Goal: Navigation & Orientation: Find specific page/section

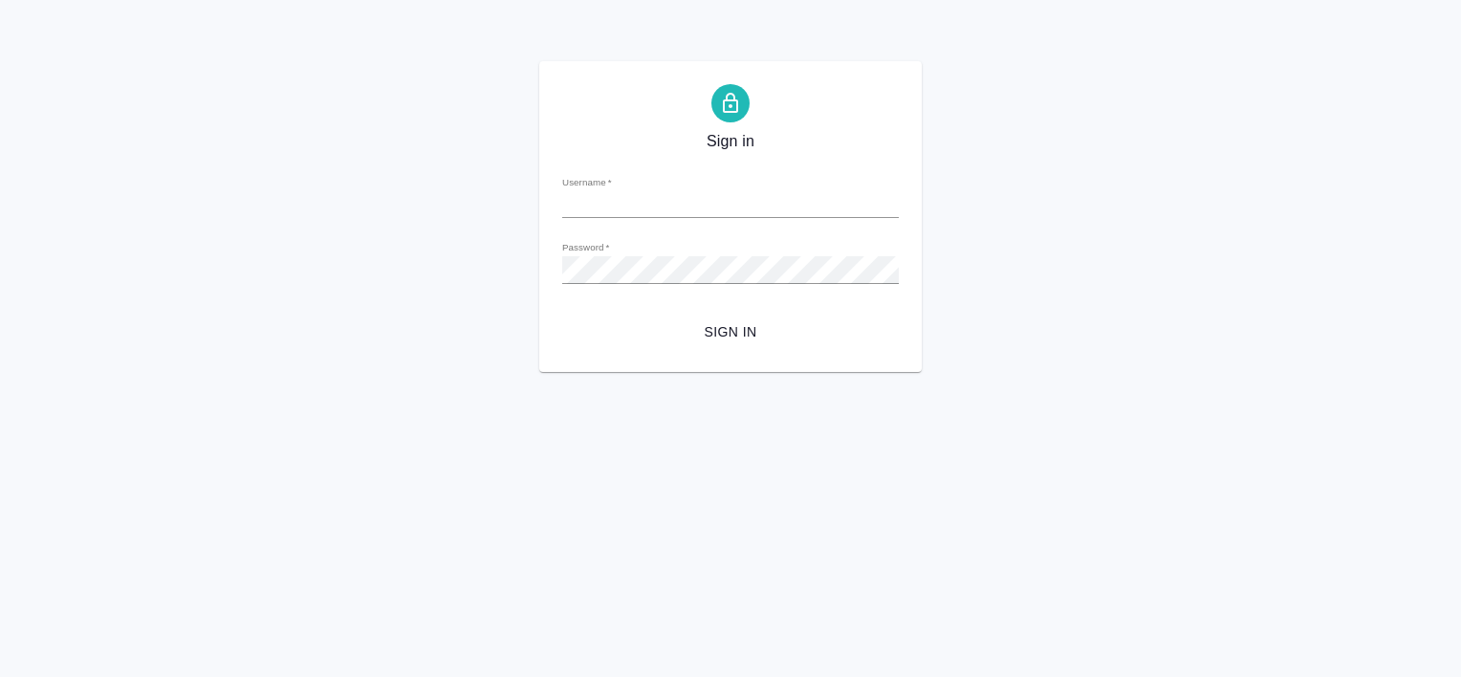
type input "v.tretyakova@awatera.com"
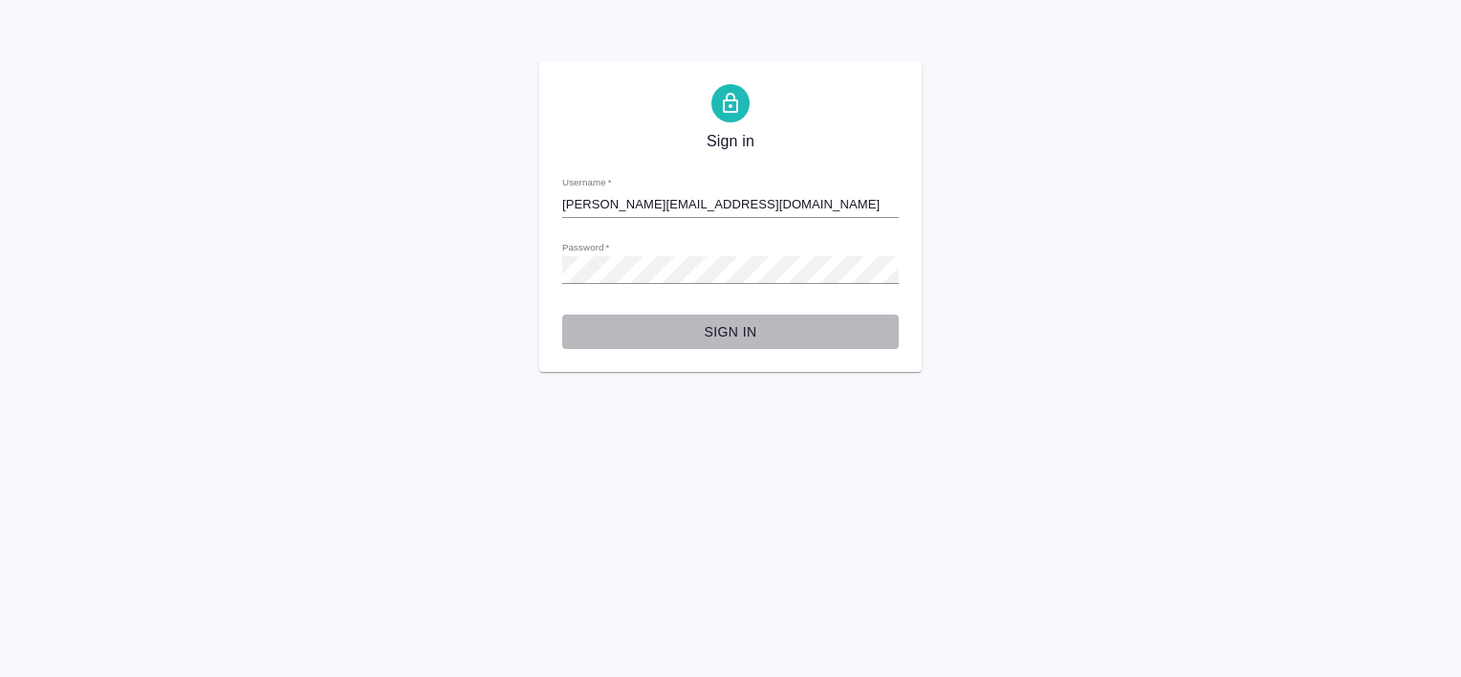
click at [741, 317] on button "Sign in" at bounding box center [730, 331] width 336 height 35
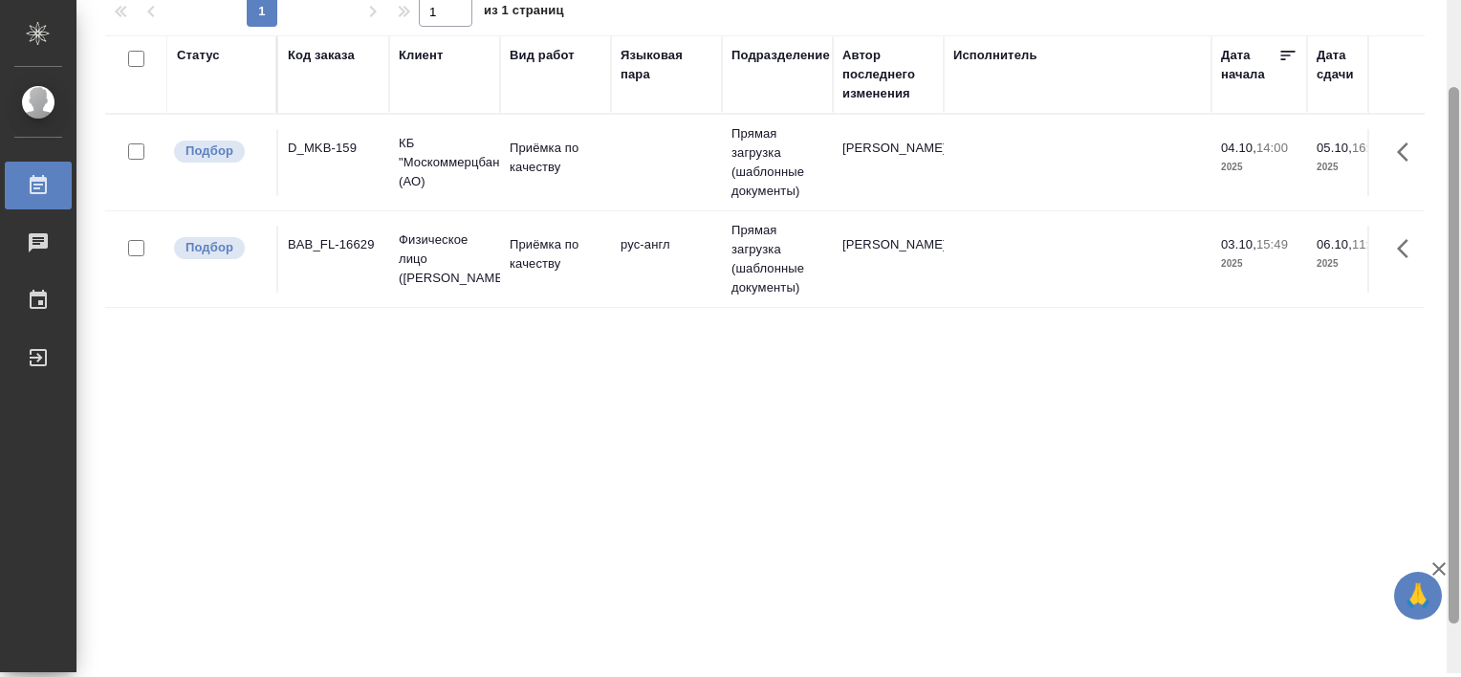
drag, startPoint x: 1449, startPoint y: 352, endPoint x: 1441, endPoint y: 450, distance: 98.7
click at [1441, 450] on div "Работы Стандартные настройки Статус Вид работ Подразделение 1 1 из 1 страниц Ст…" at bounding box center [768, 338] width 1384 height 677
